Goal: Transaction & Acquisition: Purchase product/service

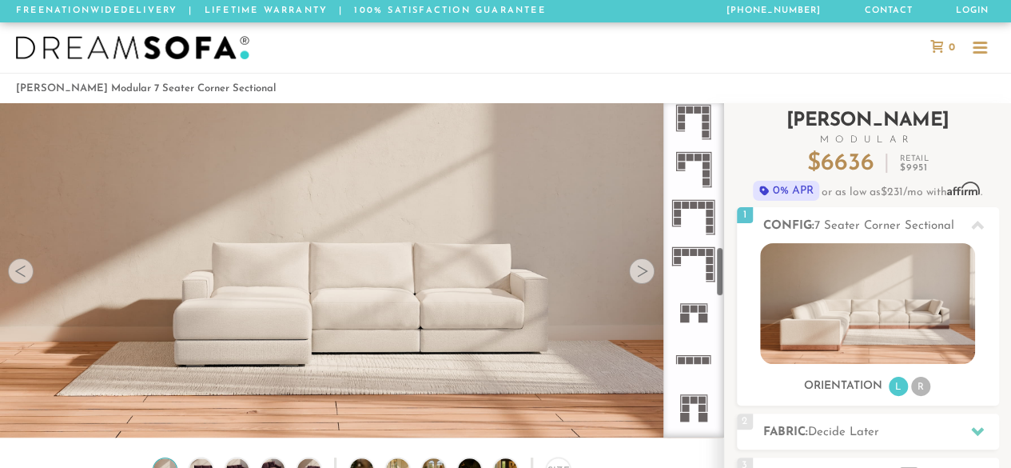
scroll to position [959, 0]
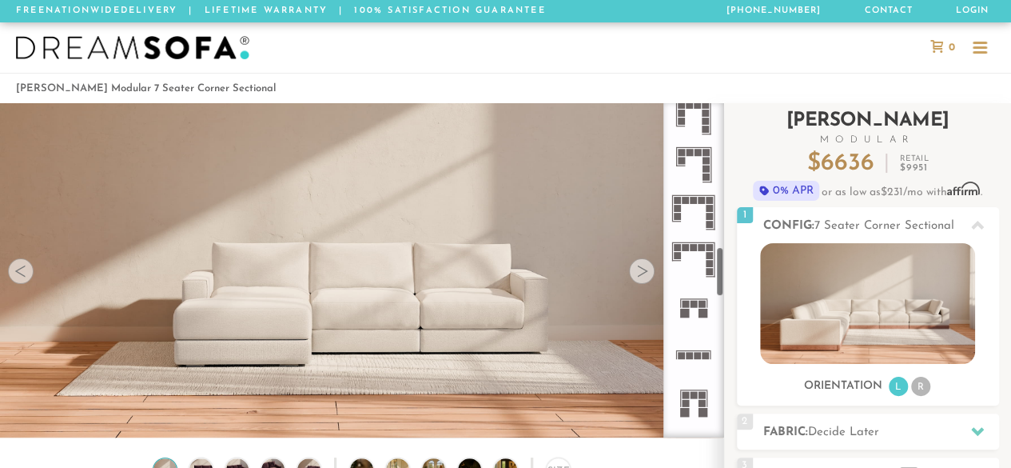
drag, startPoint x: 721, startPoint y: 138, endPoint x: 732, endPoint y: 281, distance: 143.5
click at [732, 281] on div "Introducing [PERSON_NAME] Modular $ 6636 Retail $ 9951 $ 6636 Retail $ 9951 0% …" at bounding box center [867, 423] width 287 height 641
click at [702, 265] on icon at bounding box center [693, 259] width 47 height 47
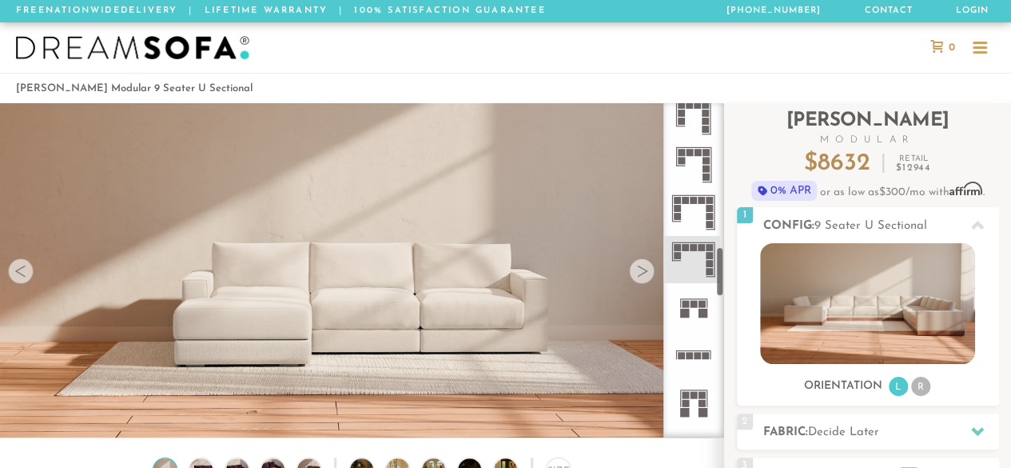
click at [719, 266] on div at bounding box center [693, 270] width 61 height 334
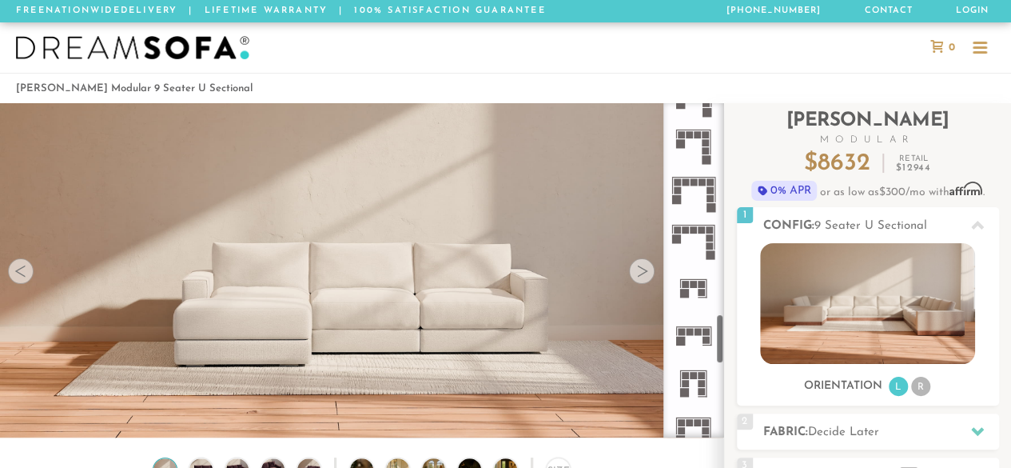
scroll to position [1410, 0]
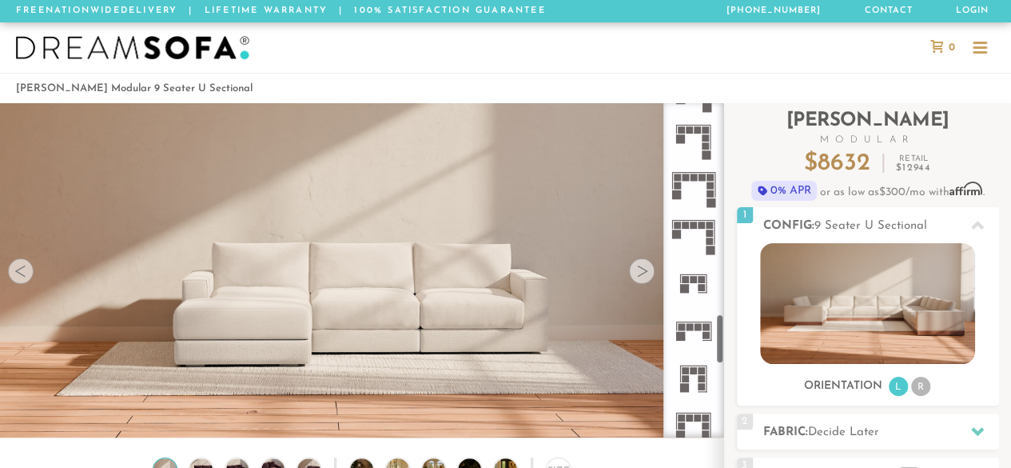
drag, startPoint x: 719, startPoint y: 266, endPoint x: 719, endPoint y: 333, distance: 67.1
click at [719, 333] on div at bounding box center [693, 270] width 61 height 334
click at [699, 229] on icon at bounding box center [693, 236] width 47 height 47
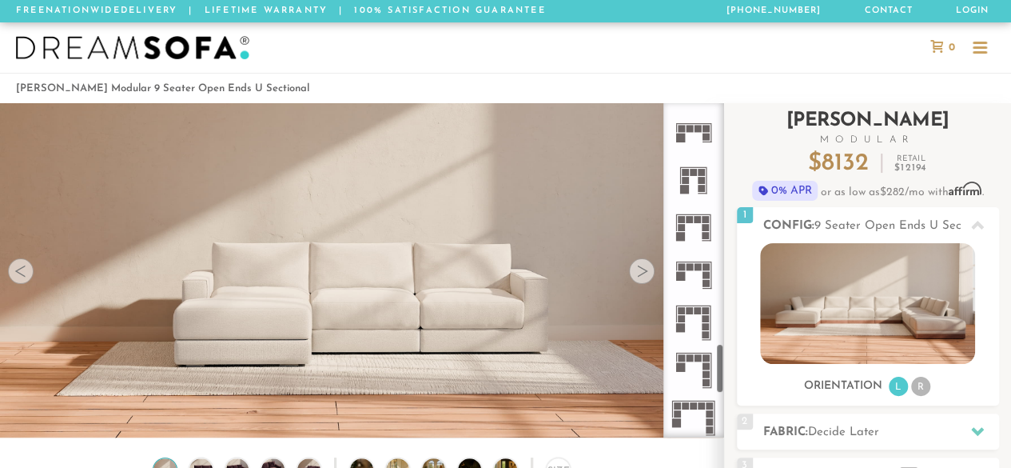
scroll to position [1630, 0]
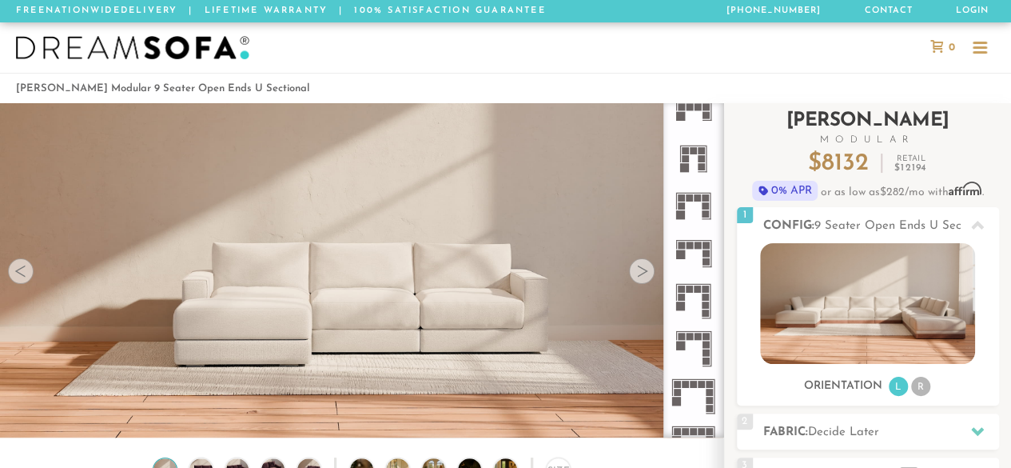
drag, startPoint x: 717, startPoint y: 324, endPoint x: 728, endPoint y: 357, distance: 34.6
click at [728, 357] on div "Introducing [PERSON_NAME] Modular $ 8132 Retail $ 12194 $ 8132 Retail $ 12194 0…" at bounding box center [867, 423] width 287 height 641
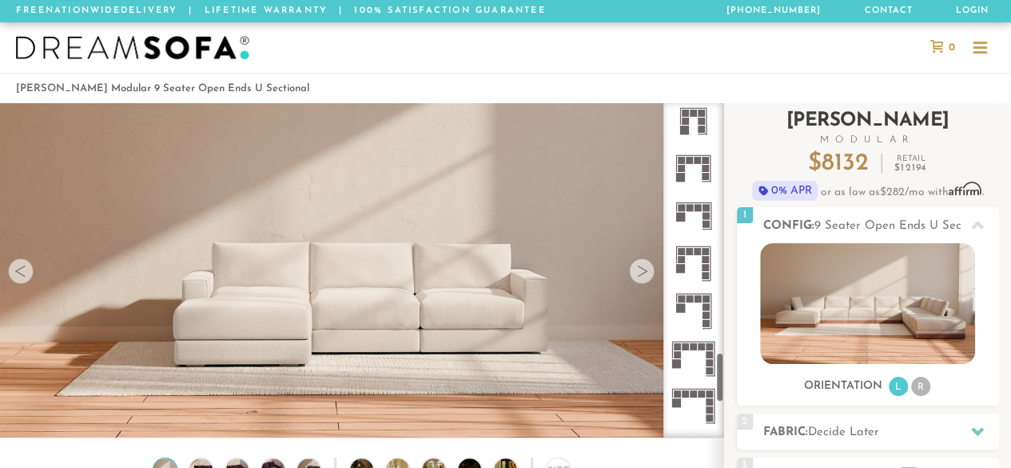
scroll to position [1646, 0]
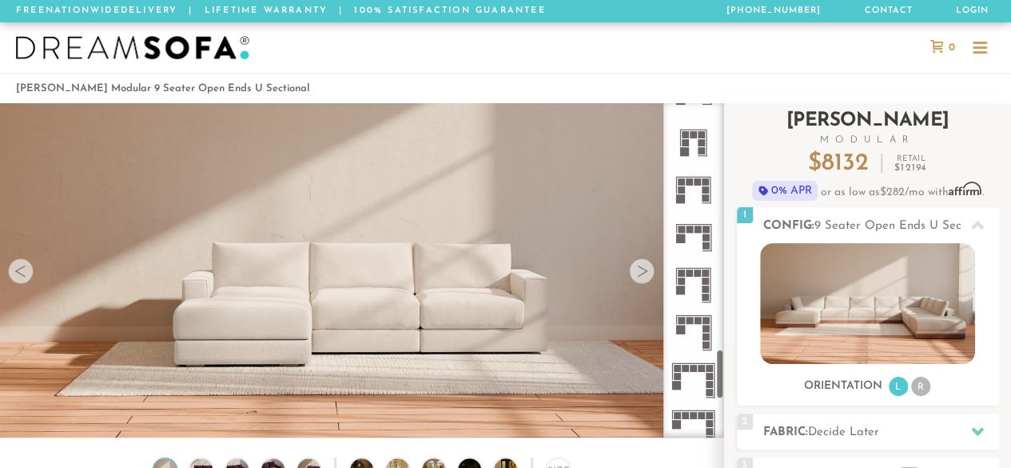
click at [725, 364] on div "Introducing [PERSON_NAME] Modular $ 8132 Retail $ 12194 $ 8132 Retail $ 12194 0…" at bounding box center [867, 423] width 287 height 641
click at [707, 337] on rect at bounding box center [706, 336] width 7 height 7
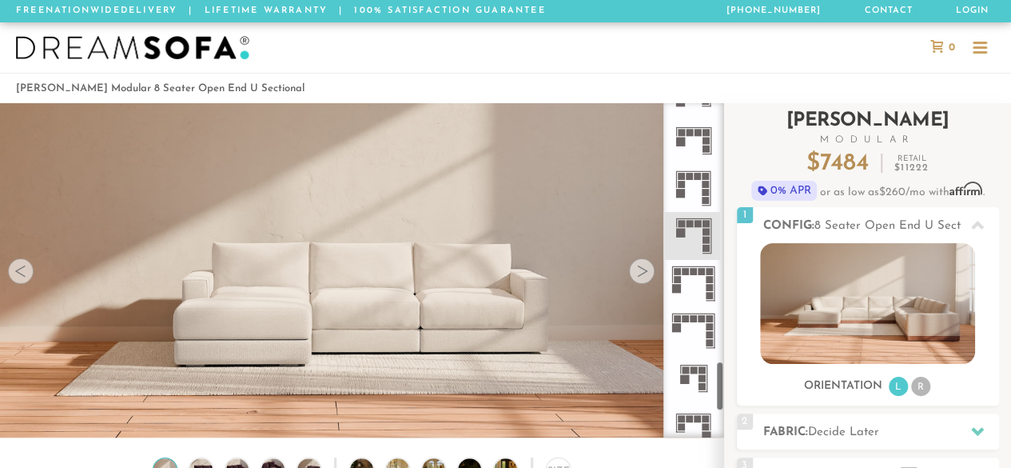
drag, startPoint x: 720, startPoint y: 366, endPoint x: 724, endPoint y: 384, distance: 18.8
click at [724, 384] on div "Introducing [PERSON_NAME] Modular $ 7484 Retail $ 11222 $ 7484 Retail $ 11222 0…" at bounding box center [867, 423] width 287 height 641
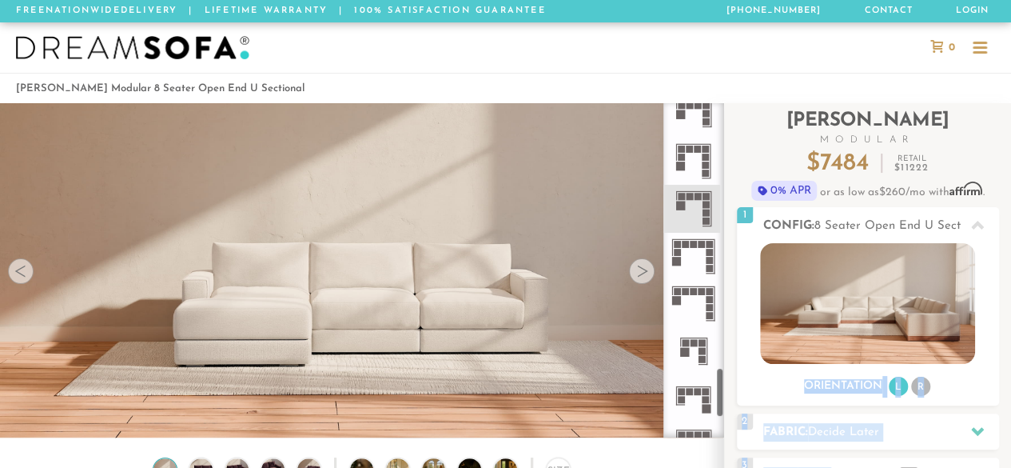
drag, startPoint x: 724, startPoint y: 384, endPoint x: 719, endPoint y: 402, distance: 18.2
click at [724, 402] on div "Introducing [PERSON_NAME] Modular $ 7484 Retail $ 11222 $ 7484 Retail $ 11222 0…" at bounding box center [867, 423] width 287 height 641
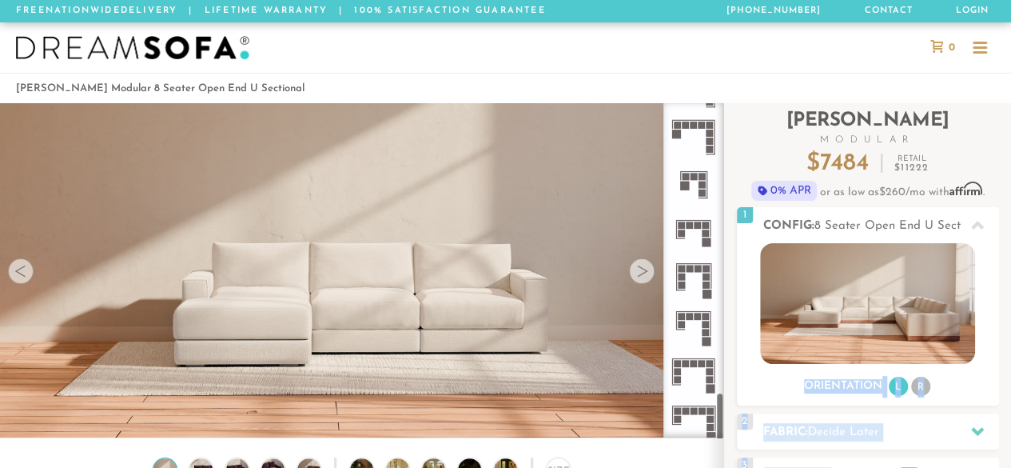
scroll to position [1939, 0]
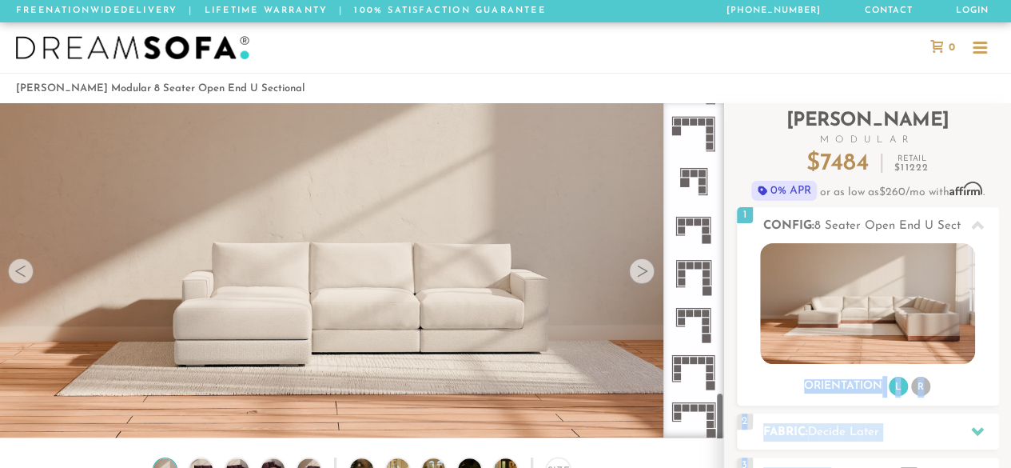
drag, startPoint x: 719, startPoint y: 400, endPoint x: 719, endPoint y: 440, distance: 39.2
click at [719, 437] on div at bounding box center [693, 270] width 61 height 334
click at [712, 420] on rect at bounding box center [710, 423] width 7 height 7
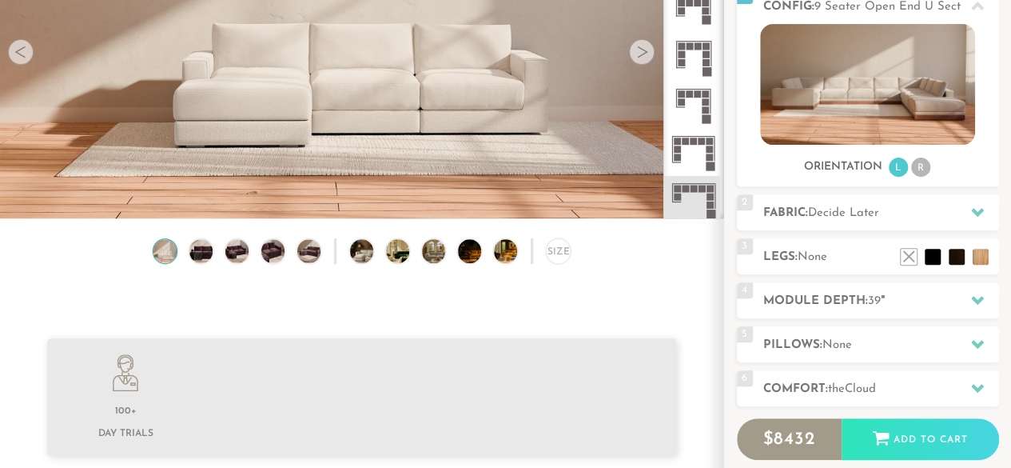
scroll to position [281, 0]
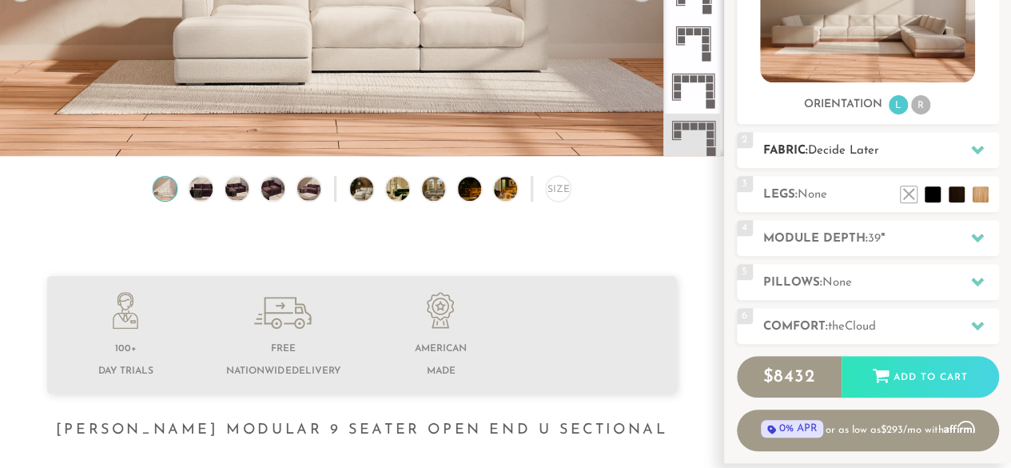
click at [927, 154] on h2 "Fabric: Decide Later" at bounding box center [881, 150] width 236 height 18
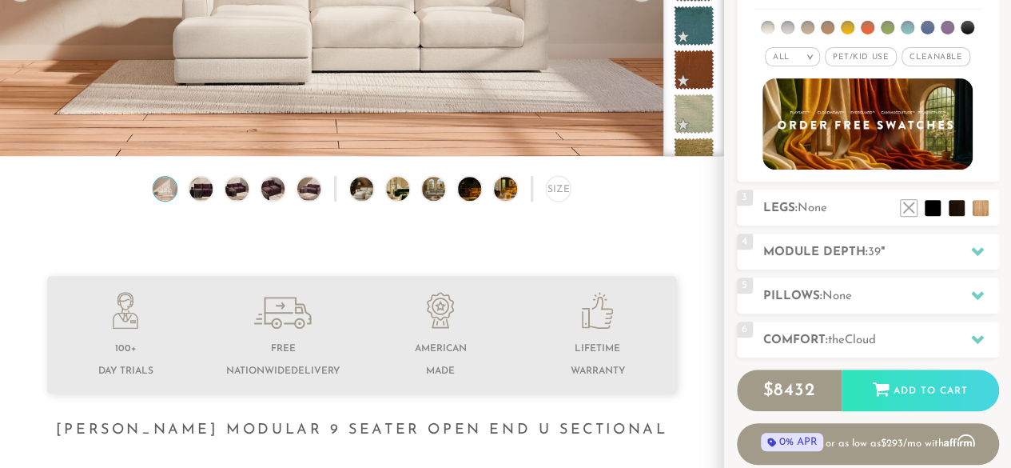
click at [927, 22] on li at bounding box center [928, 28] width 14 height 14
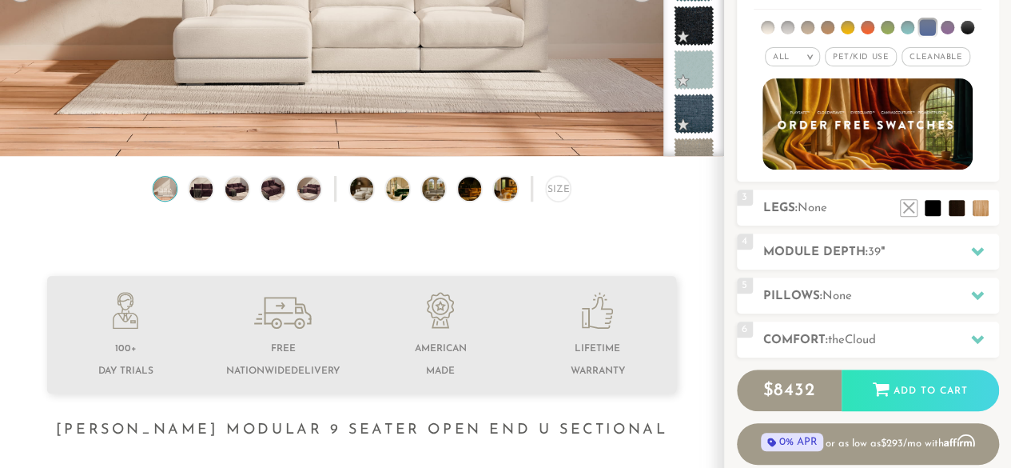
click at [864, 54] on span "Pet/Kid Use x" at bounding box center [861, 56] width 72 height 19
click at [926, 53] on span "Cleanable x" at bounding box center [941, 56] width 69 height 19
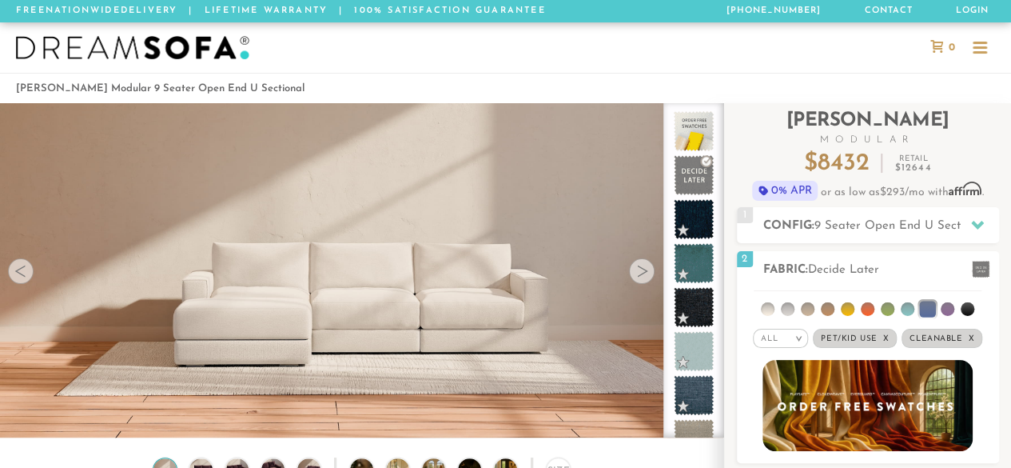
scroll to position [104, 0]
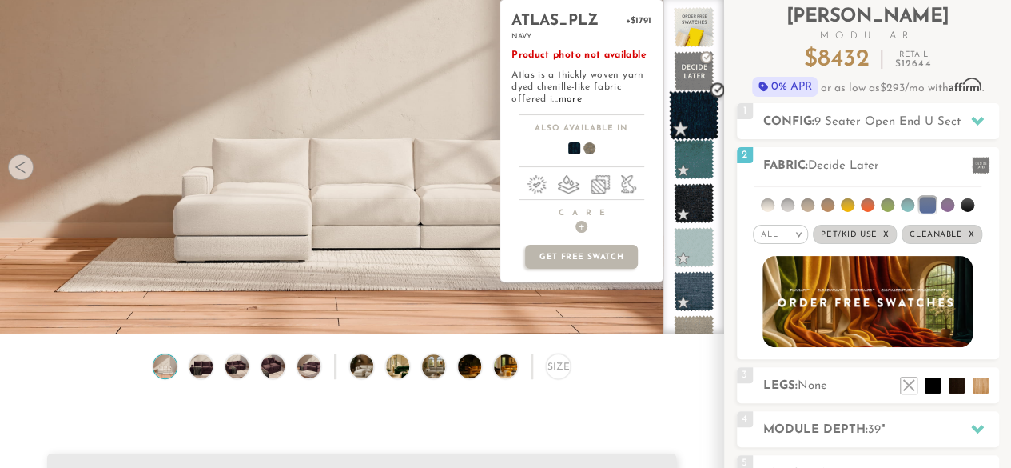
click at [692, 119] on span at bounding box center [694, 115] width 50 height 50
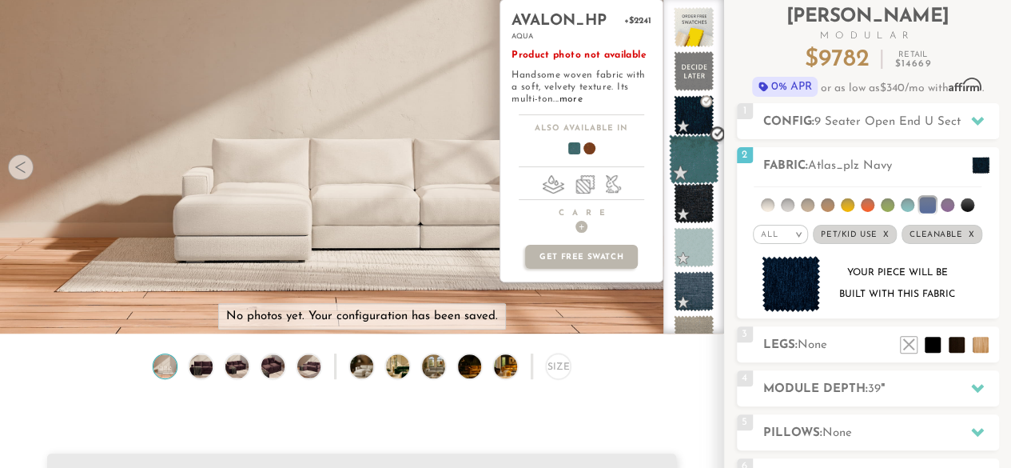
click at [691, 162] on span at bounding box center [694, 159] width 50 height 50
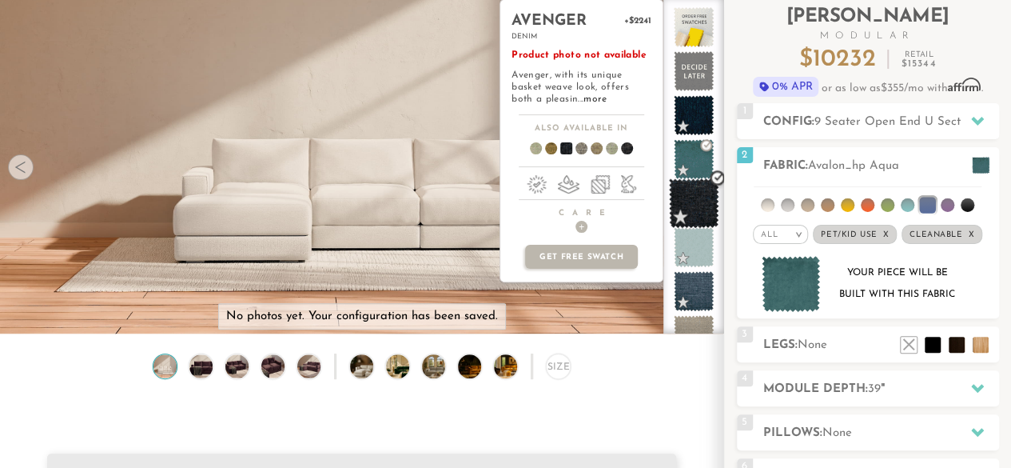
click at [690, 212] on span at bounding box center [694, 203] width 50 height 50
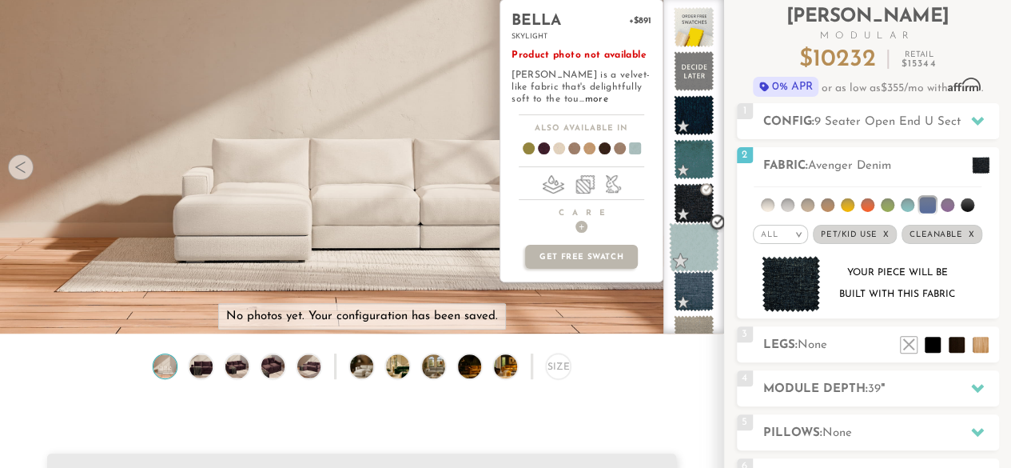
click at [689, 235] on span at bounding box center [694, 247] width 50 height 50
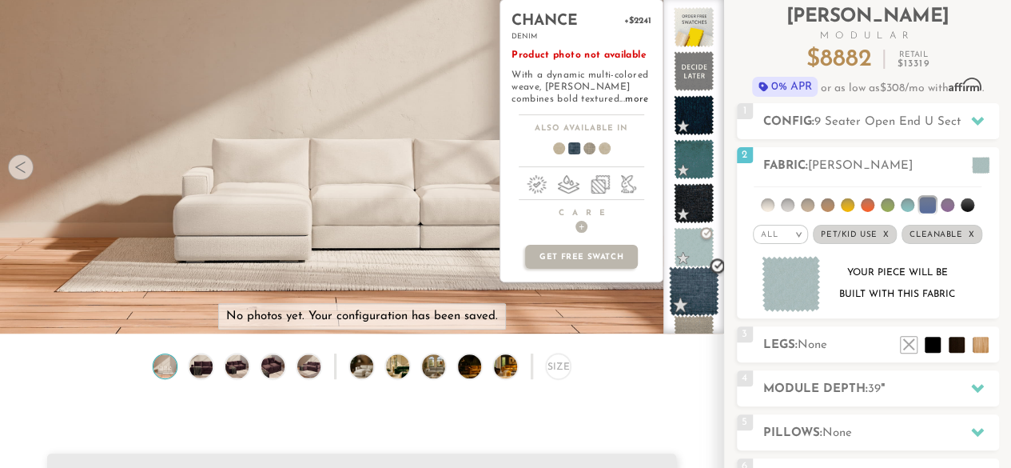
click at [692, 277] on span at bounding box center [694, 291] width 50 height 50
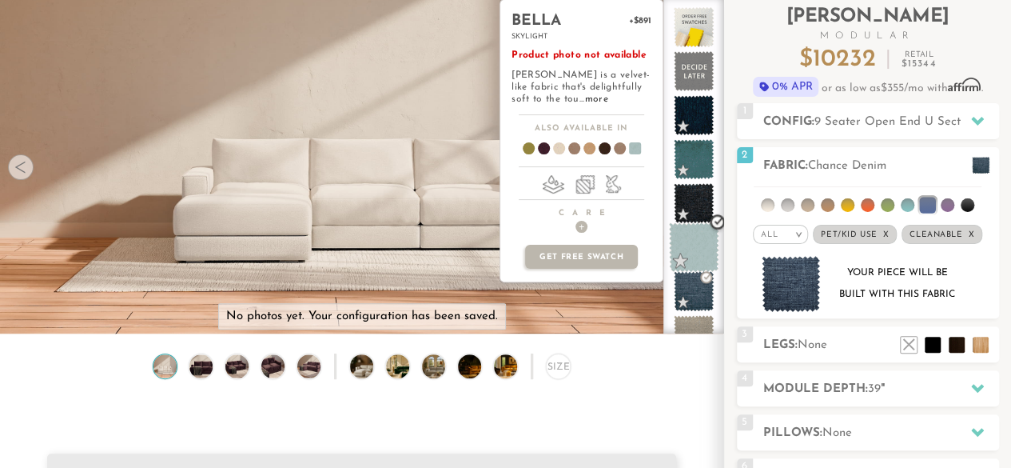
click at [700, 226] on span at bounding box center [694, 247] width 50 height 50
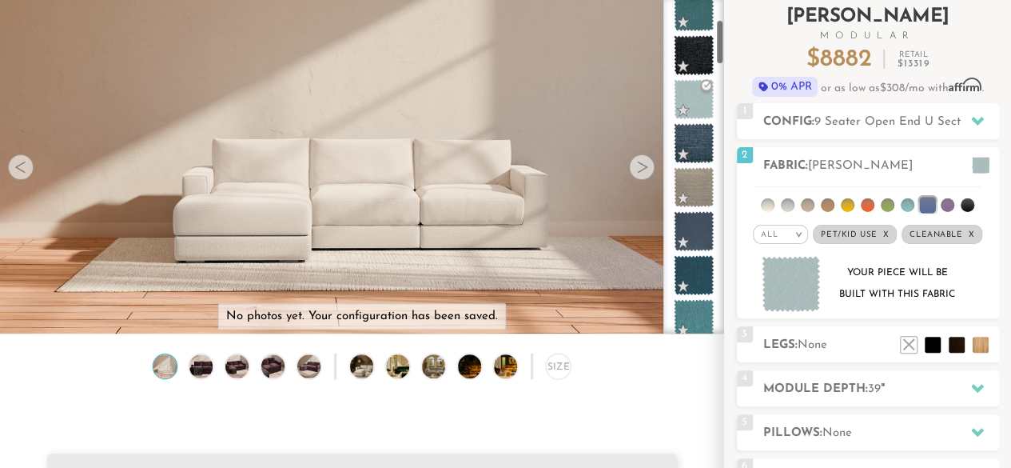
scroll to position [153, 0]
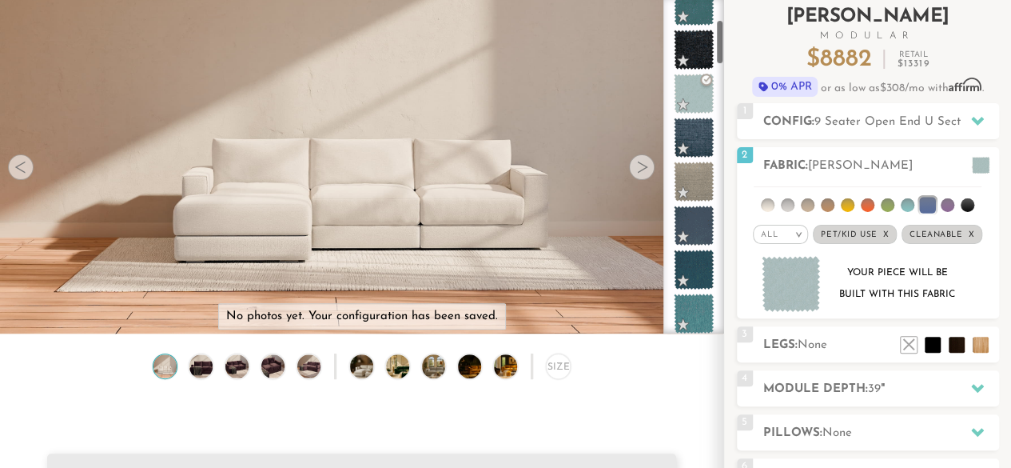
drag, startPoint x: 723, startPoint y: 23, endPoint x: 726, endPoint y: 44, distance: 21.0
click at [726, 44] on div "Introducing [PERSON_NAME] Modular $ 8882 Retail $ 13319 $ 8882 Retail $ 13319 0…" at bounding box center [867, 306] width 287 height 614
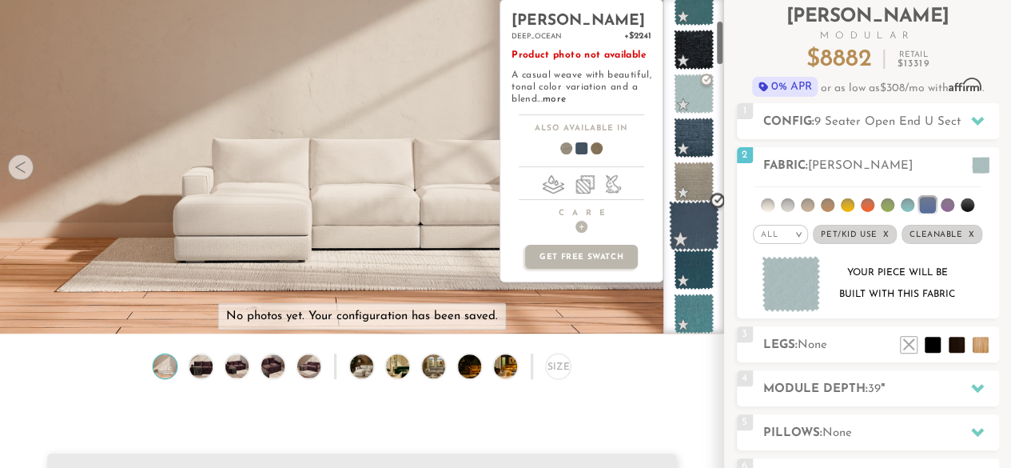
click at [692, 228] on span at bounding box center [694, 226] width 50 height 50
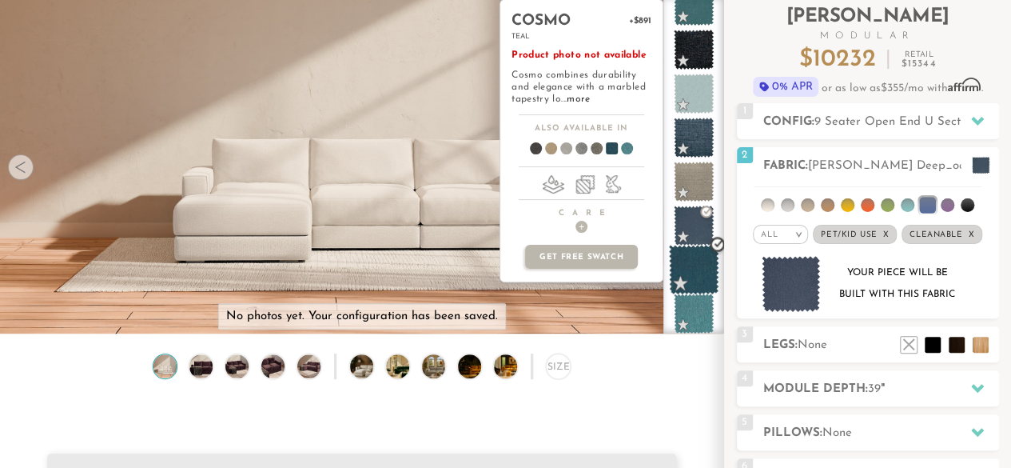
click at [692, 261] on span at bounding box center [694, 270] width 50 height 50
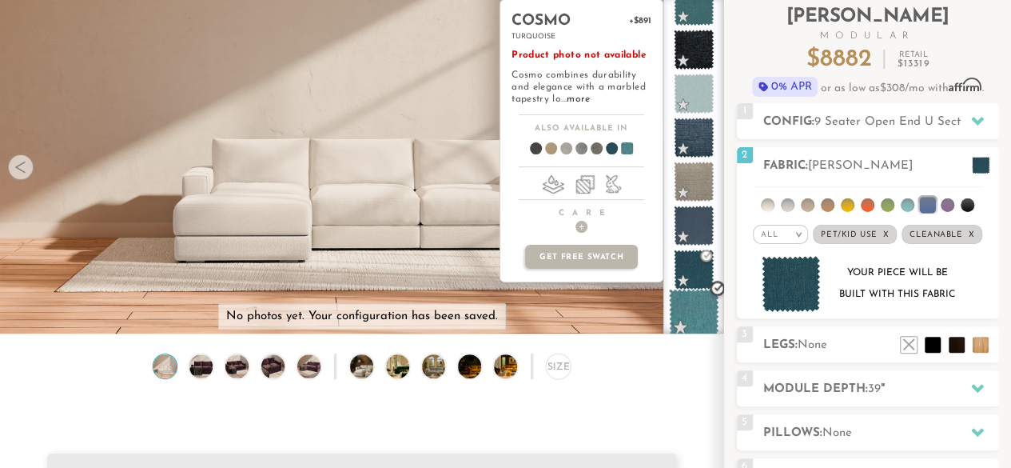
click at [692, 301] on span at bounding box center [694, 314] width 50 height 50
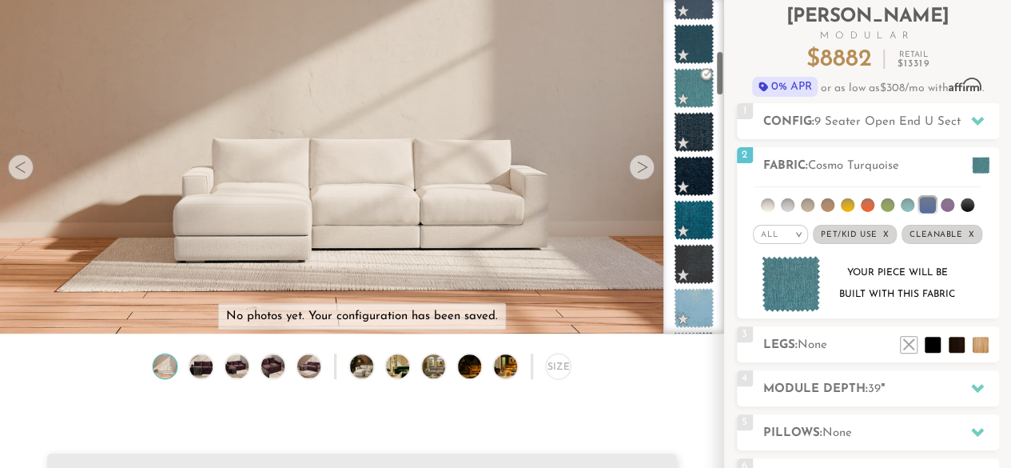
scroll to position [420, 0]
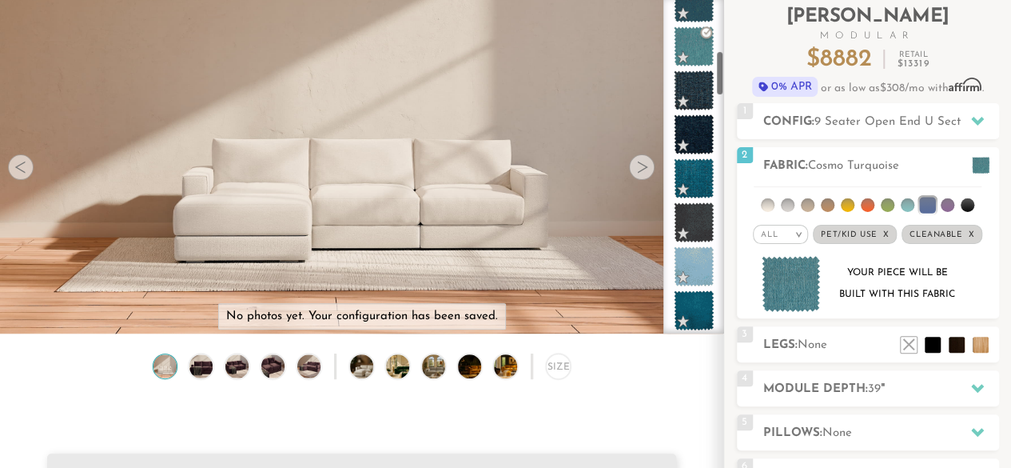
drag, startPoint x: 720, startPoint y: 55, endPoint x: 721, endPoint y: 90, distance: 35.2
click at [721, 90] on div at bounding box center [693, 166] width 61 height 334
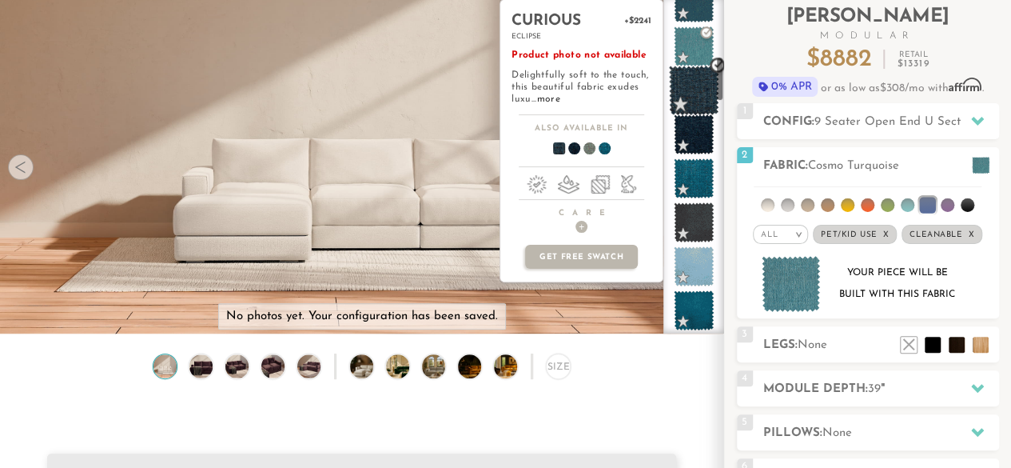
click at [695, 102] on span at bounding box center [694, 91] width 50 height 50
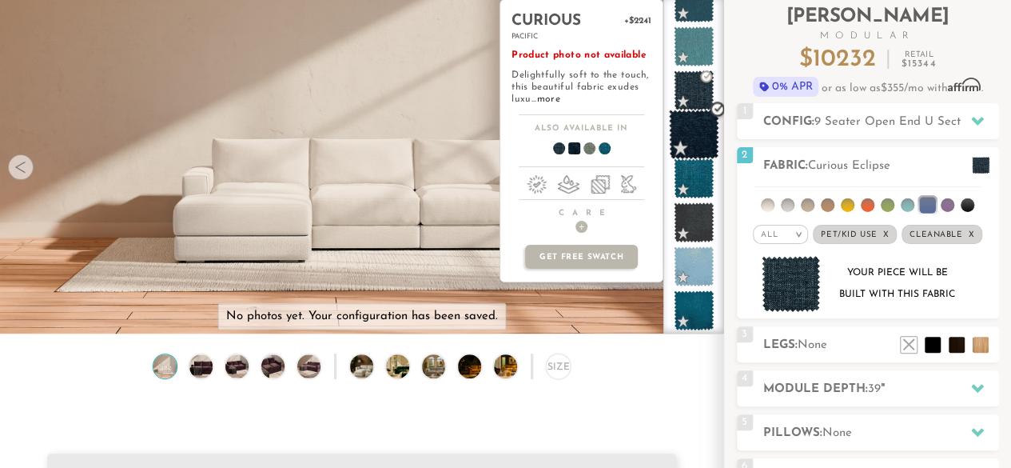
click at [694, 132] on span at bounding box center [694, 134] width 50 height 50
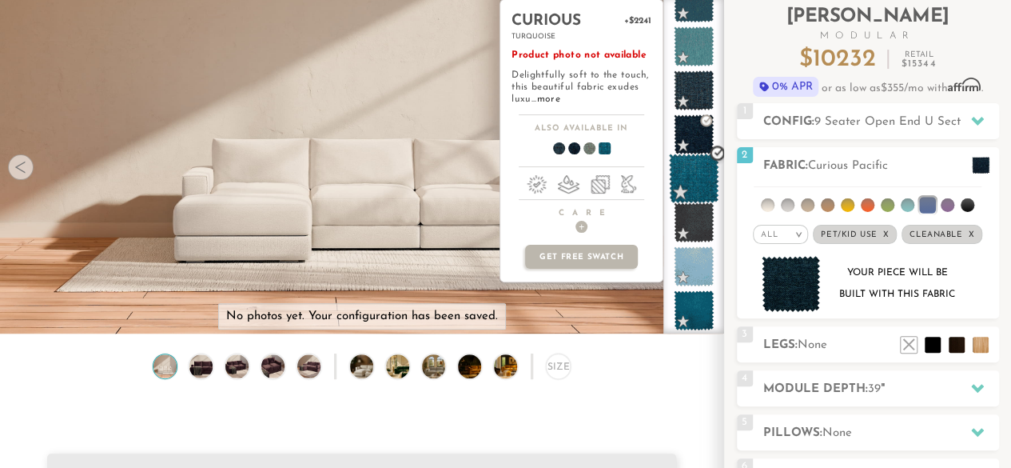
click at [690, 159] on span at bounding box center [694, 178] width 50 height 50
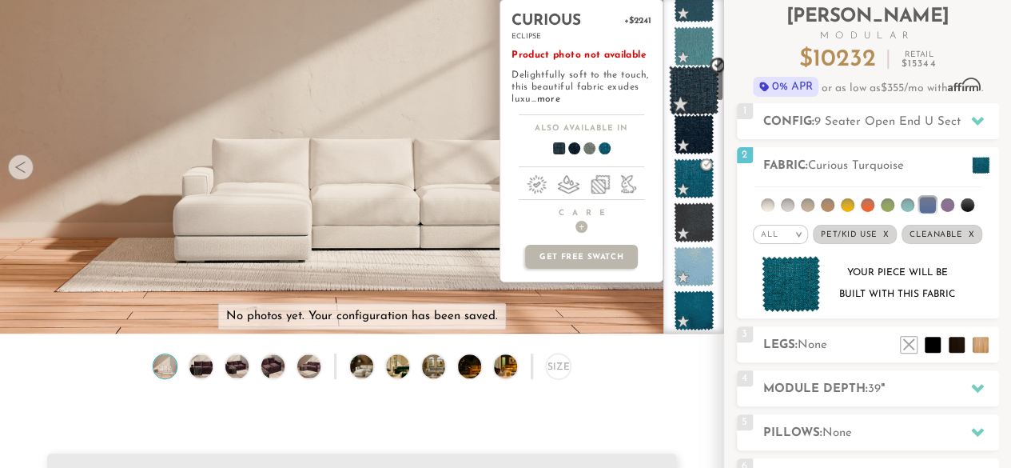
click at [716, 91] on div at bounding box center [693, 166] width 61 height 334
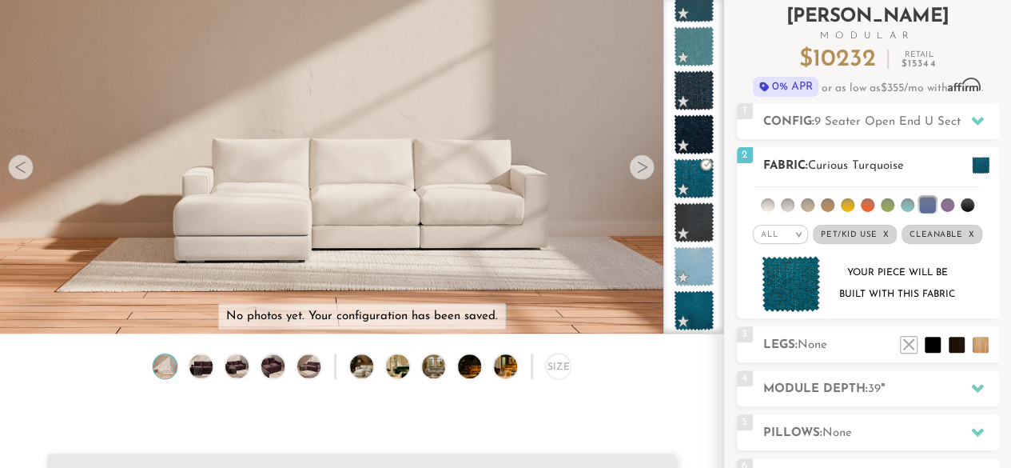
click at [926, 199] on li at bounding box center [927, 205] width 16 height 16
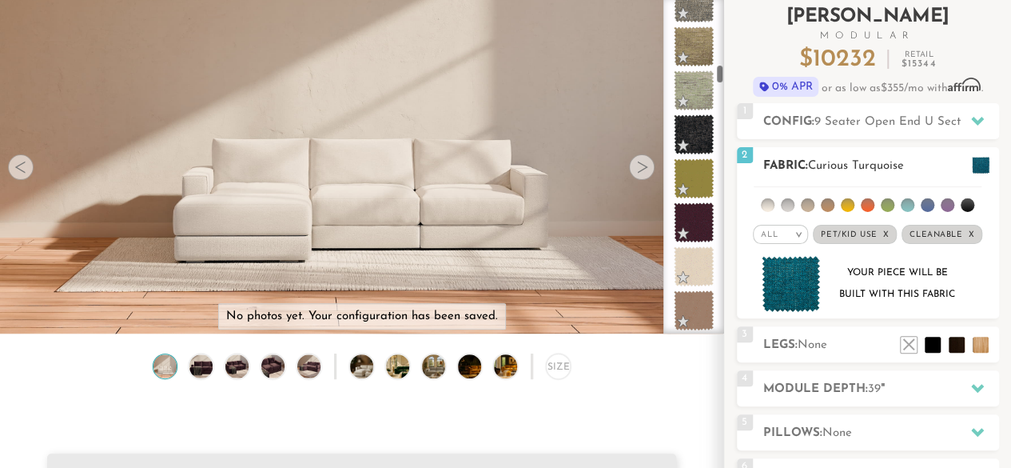
scroll to position [1827, 0]
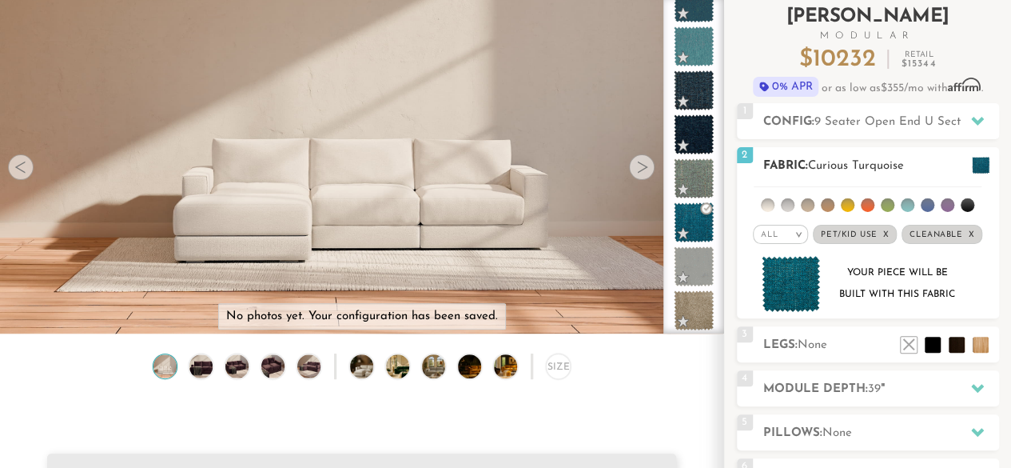
click at [791, 227] on div "All >" at bounding box center [780, 234] width 55 height 19
click at [784, 269] on li "Tier" at bounding box center [780, 277] width 55 height 22
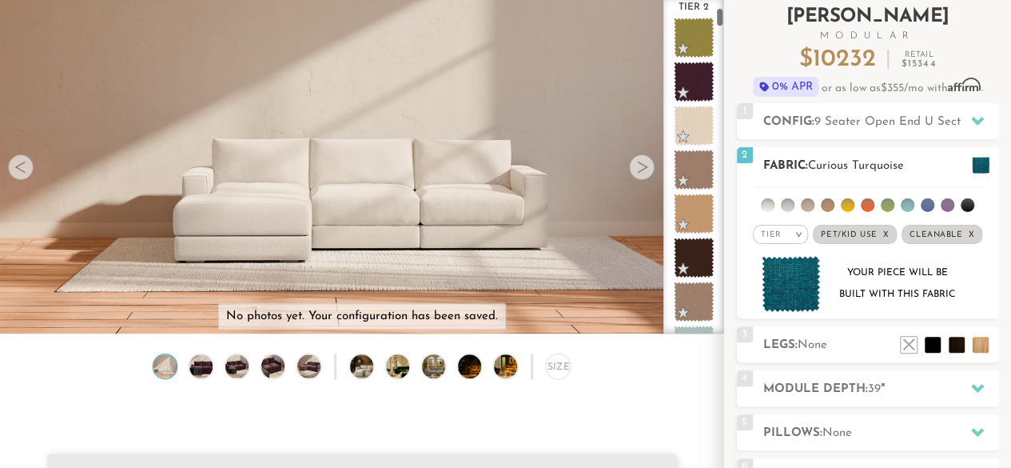
scroll to position [0, 0]
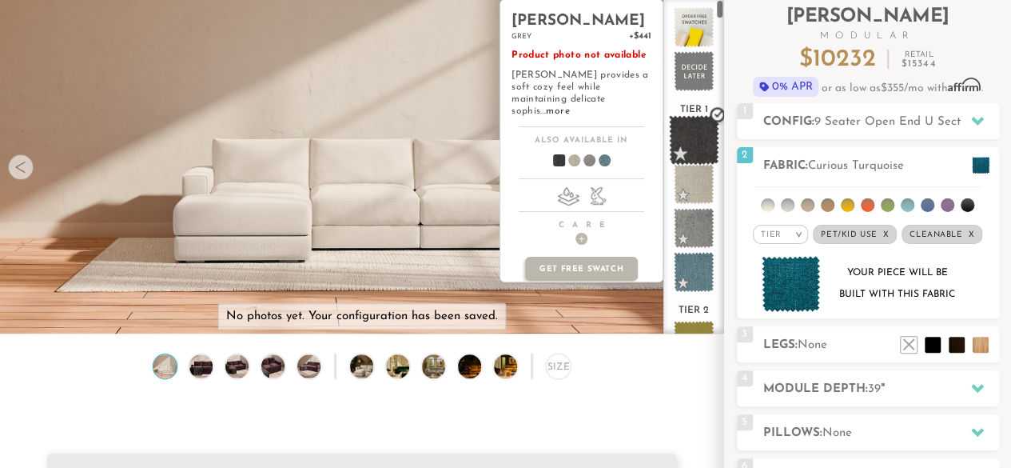
click at [691, 143] on span at bounding box center [694, 140] width 50 height 50
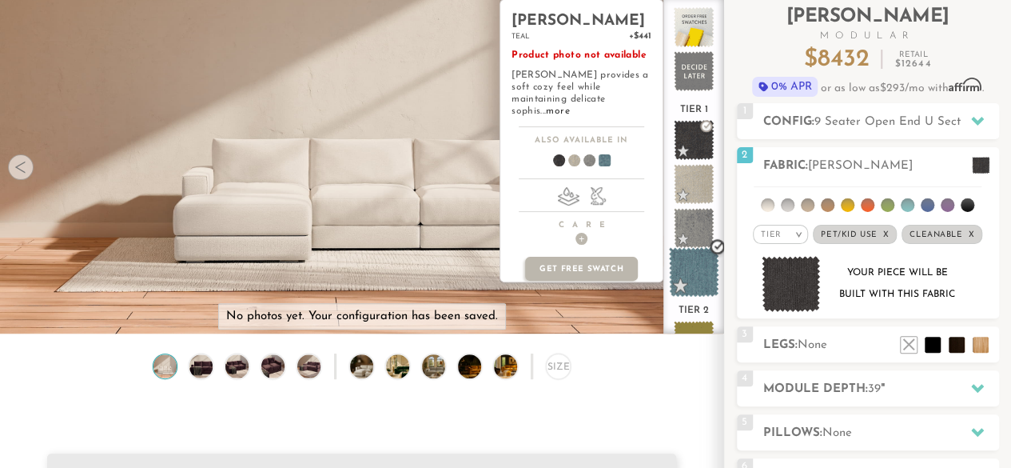
click at [691, 260] on span at bounding box center [694, 272] width 50 height 50
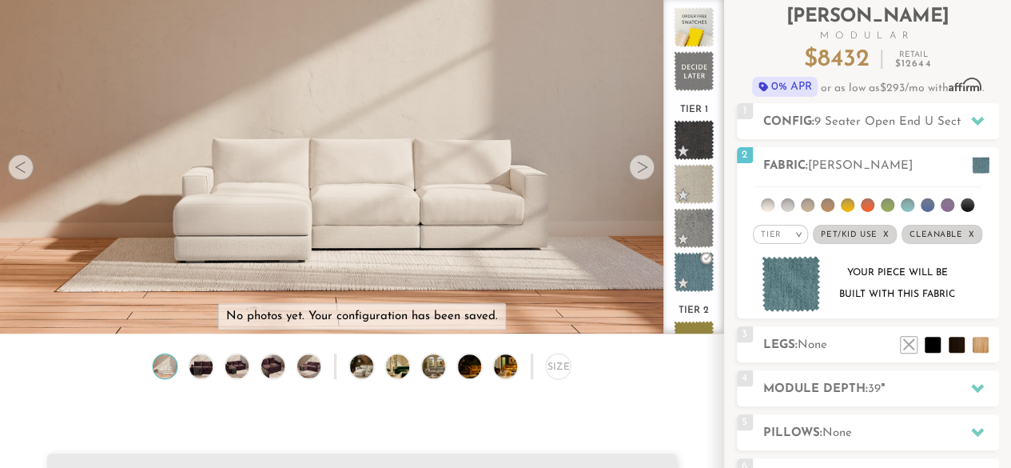
scroll to position [281, 0]
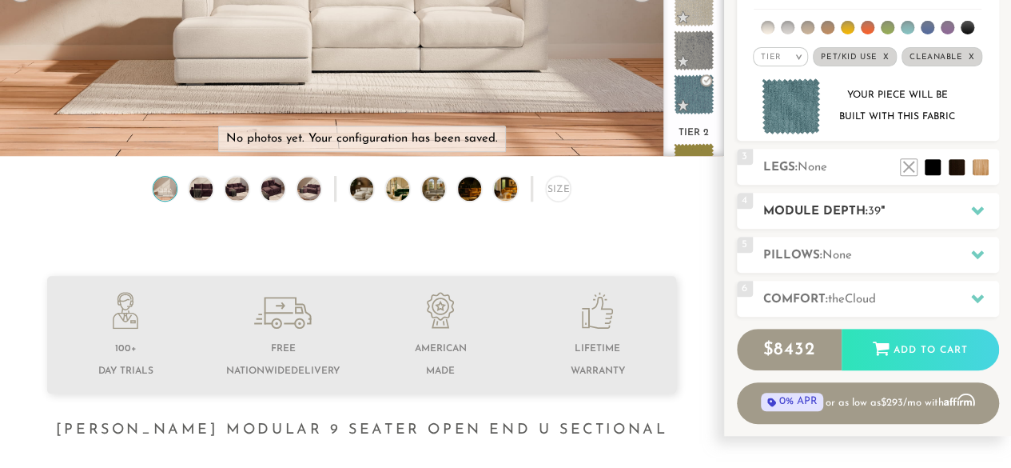
click at [977, 201] on div at bounding box center [978, 210] width 34 height 33
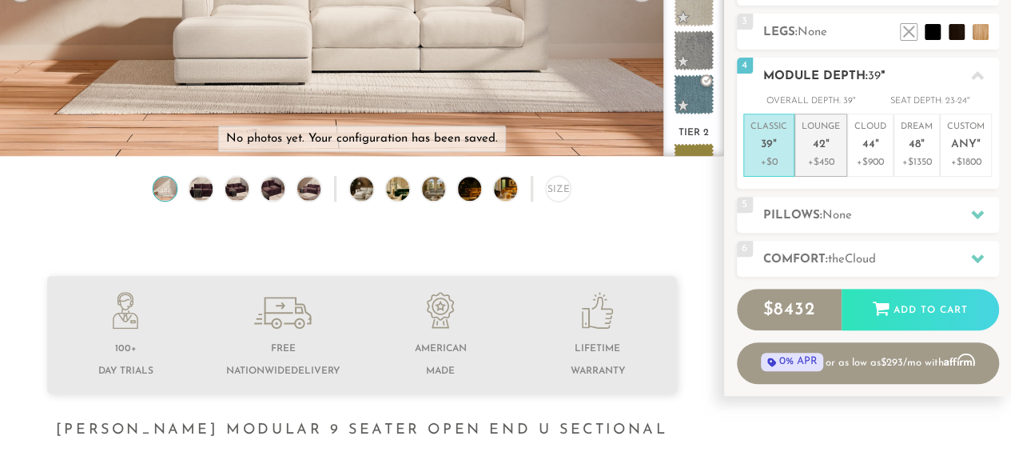
click at [826, 141] on em """ at bounding box center [828, 145] width 4 height 14
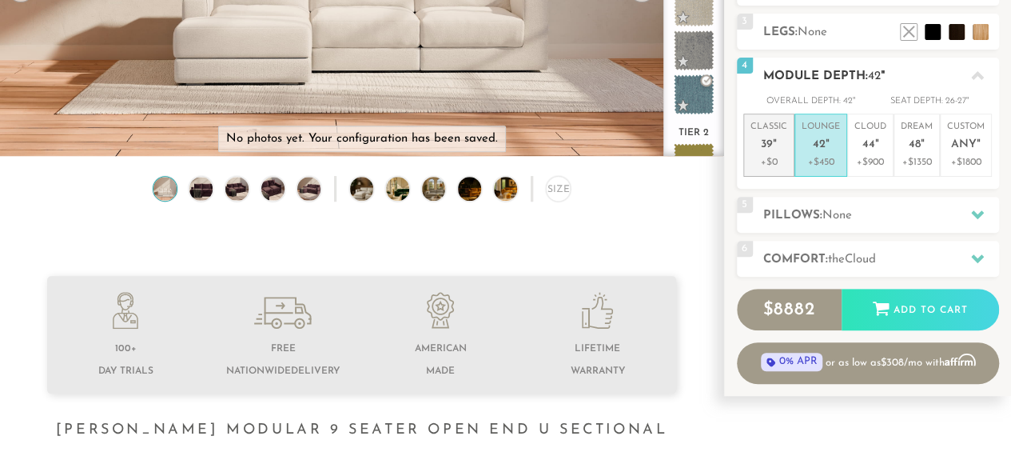
click at [773, 145] on em """ at bounding box center [775, 145] width 4 height 14
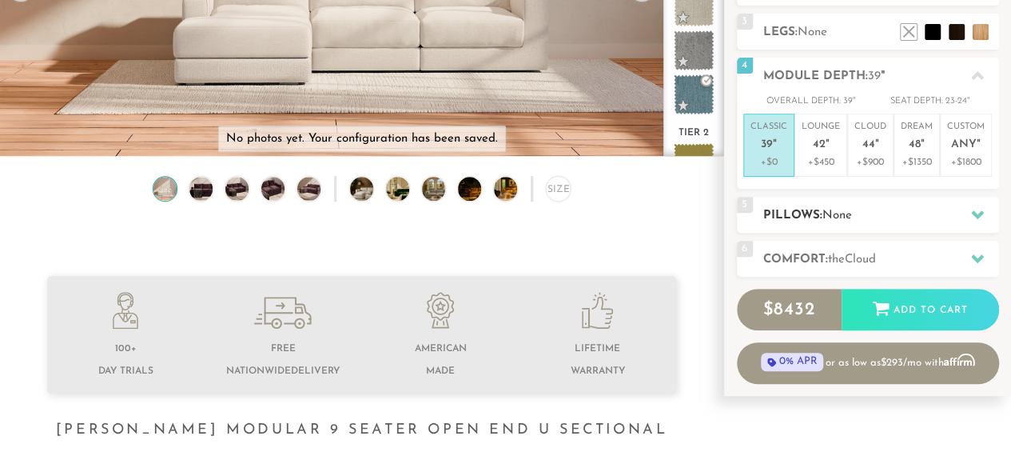
click at [842, 203] on div "5 Pillows: None" at bounding box center [868, 215] width 262 height 36
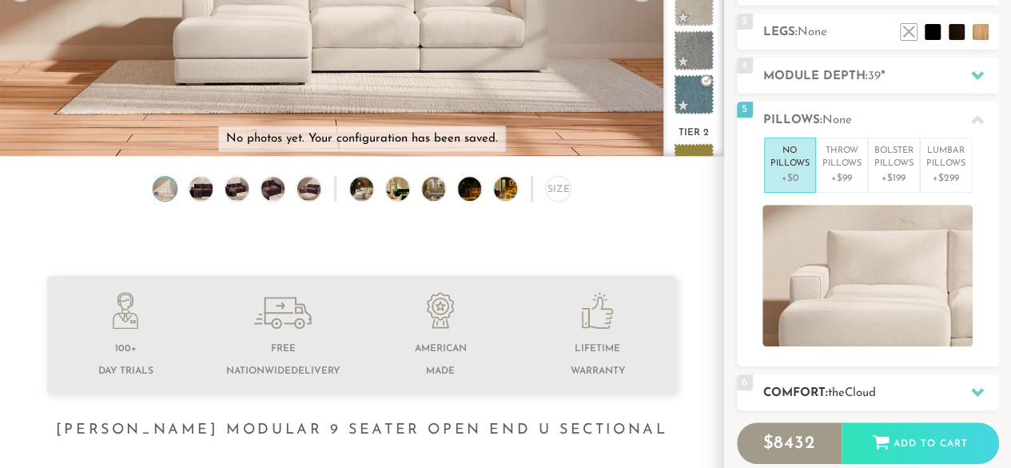
click at [830, 378] on div "6 Comfort: the Cloud soft" at bounding box center [868, 392] width 262 height 36
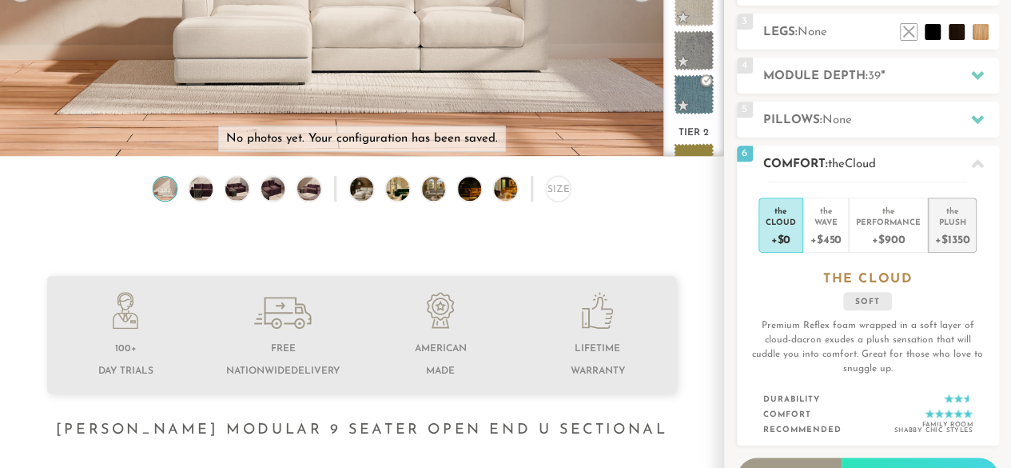
click at [957, 217] on div "Plush" at bounding box center [952, 221] width 34 height 11
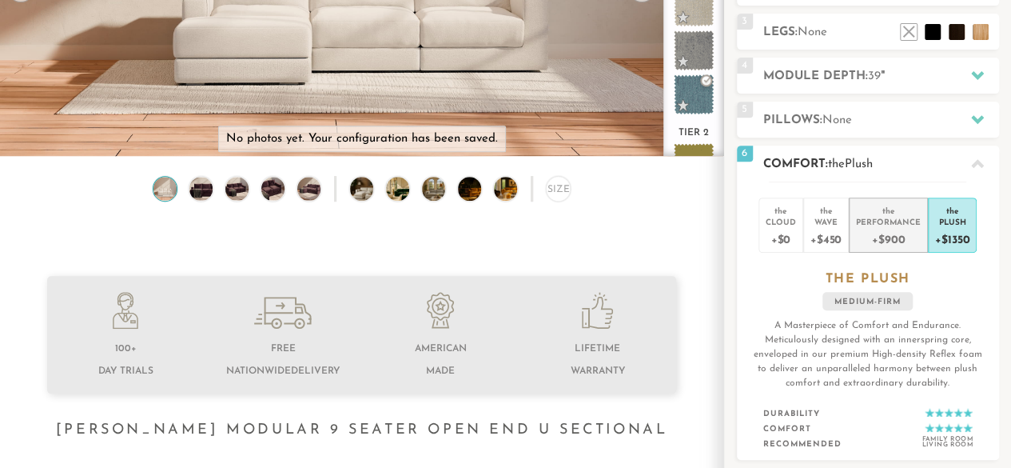
click at [911, 220] on div "Performance" at bounding box center [888, 221] width 65 height 11
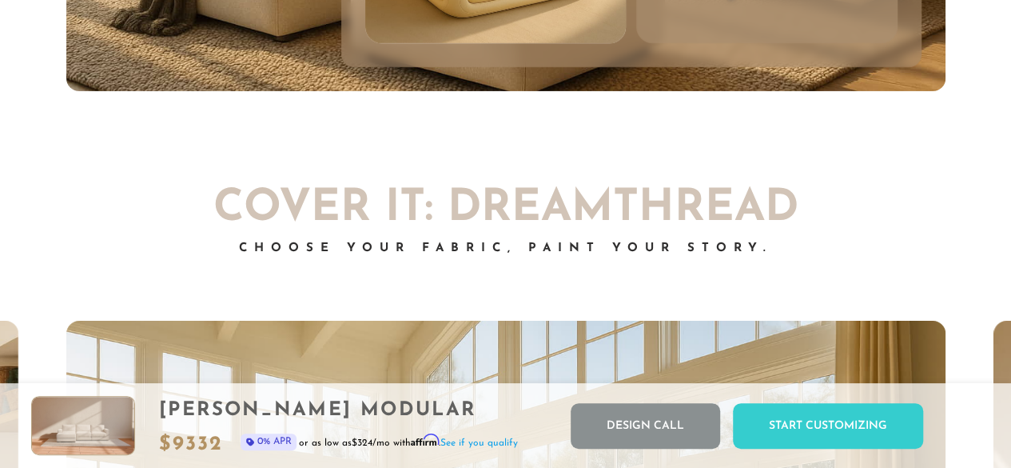
scroll to position [8824, 0]
